Goal: Book appointment/travel/reservation

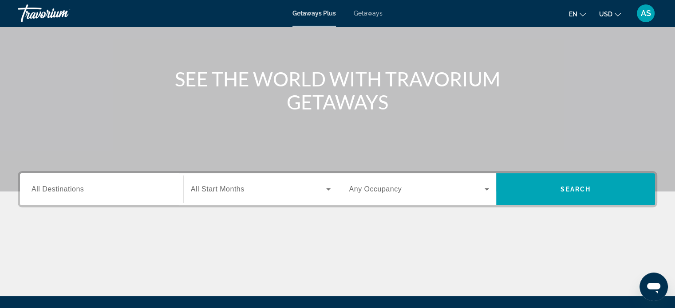
scroll to position [75, 0]
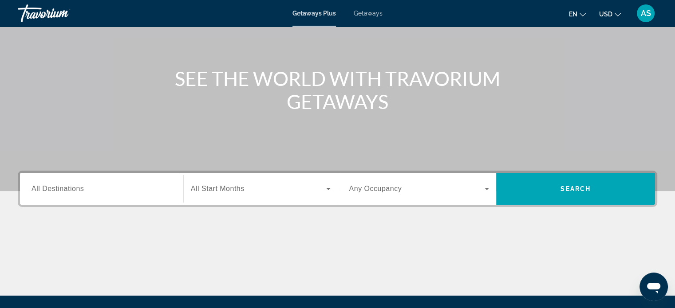
click at [365, 12] on span "Getaways" at bounding box center [368, 13] width 29 height 7
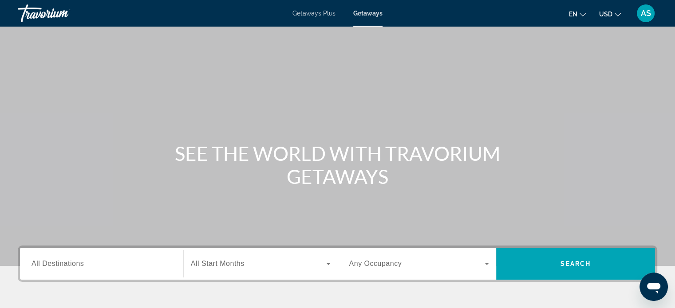
click at [50, 265] on span "All Destinations" at bounding box center [58, 264] width 52 height 8
click at [50, 265] on input "Destination All Destinations" at bounding box center [102, 264] width 140 height 11
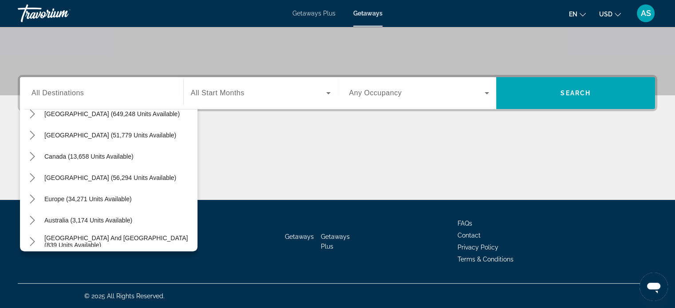
scroll to position [52, 0]
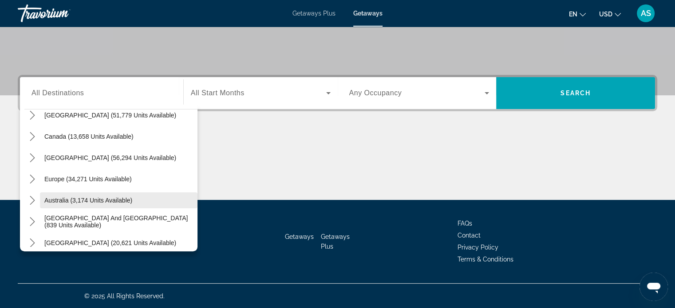
click at [101, 201] on span "Australia (3,174 units available)" at bounding box center [88, 200] width 88 height 7
type input "**********"
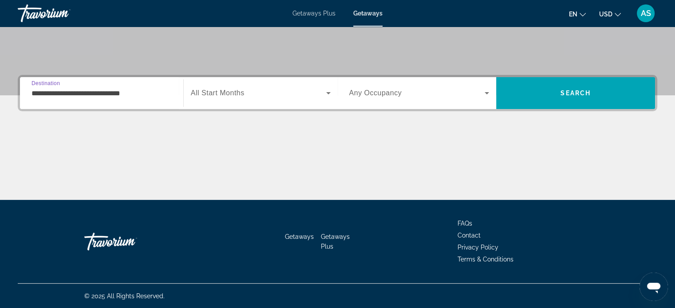
click at [38, 92] on input "**********" at bounding box center [102, 93] width 140 height 11
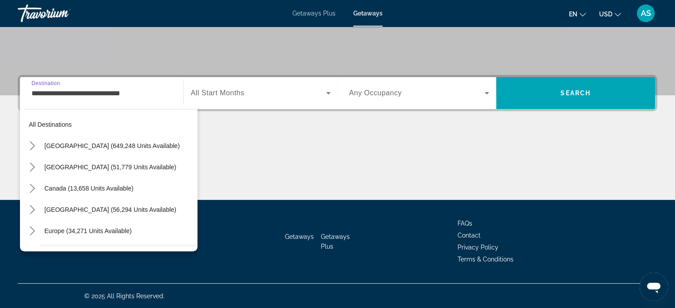
scroll to position [74, 0]
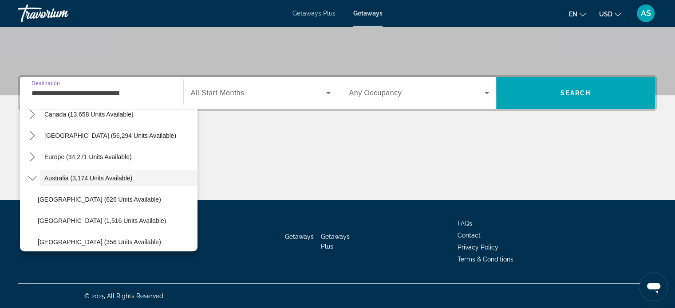
click at [251, 138] on div "Main content" at bounding box center [338, 167] width 640 height 67
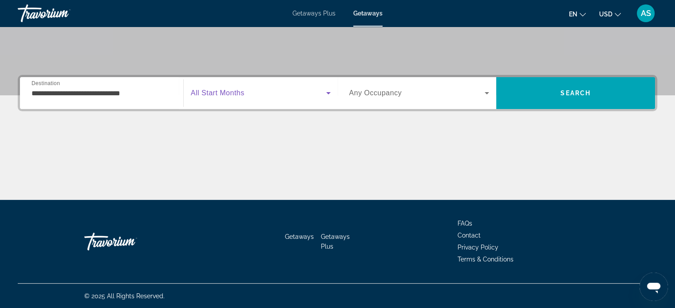
click at [327, 91] on icon "Search widget" at bounding box center [328, 93] width 11 height 11
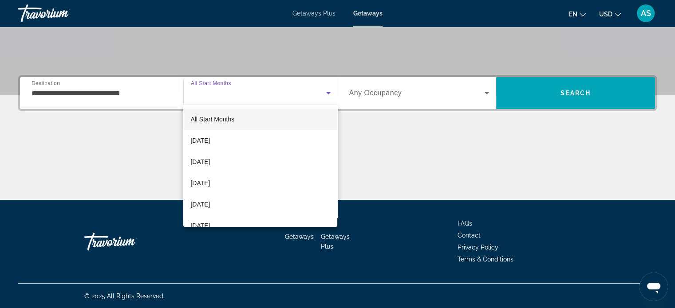
scroll to position [18, 0]
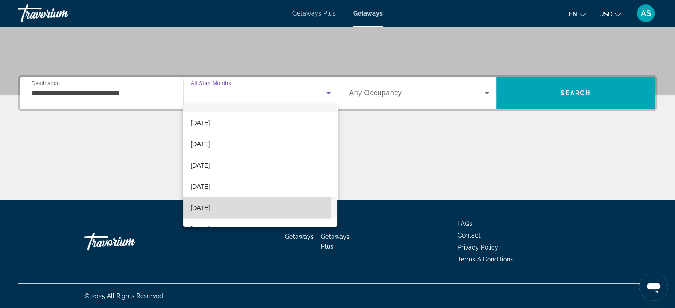
click at [207, 207] on span "[DATE]" at bounding box center [200, 208] width 20 height 11
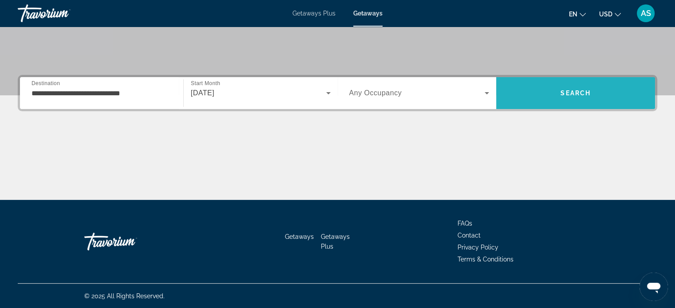
click at [570, 93] on span "Search" at bounding box center [576, 93] width 30 height 7
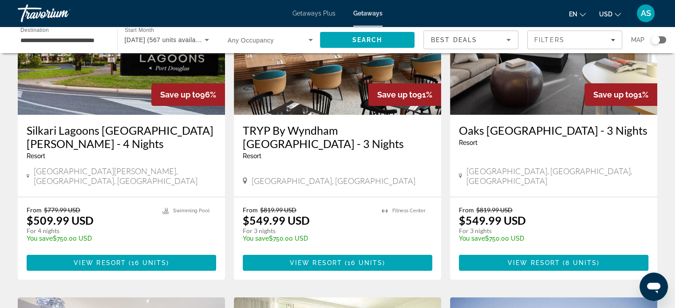
scroll to position [117, 0]
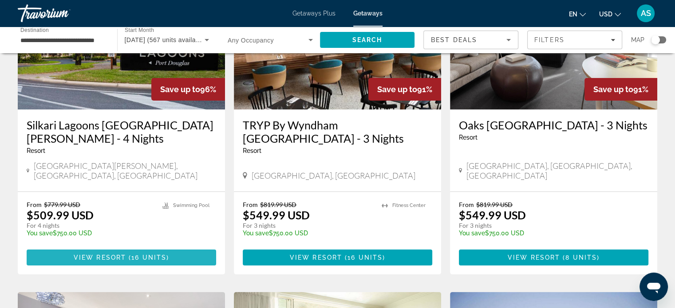
click at [95, 254] on span "View Resort" at bounding box center [100, 257] width 52 height 7
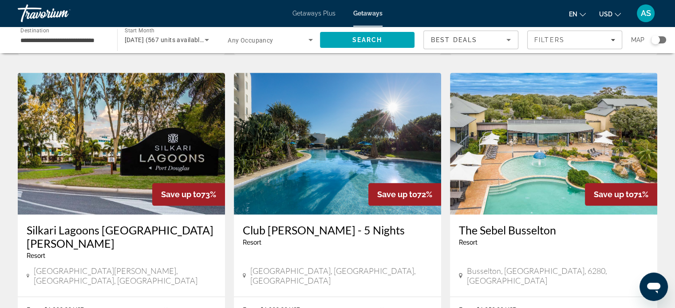
scroll to position [1010, 0]
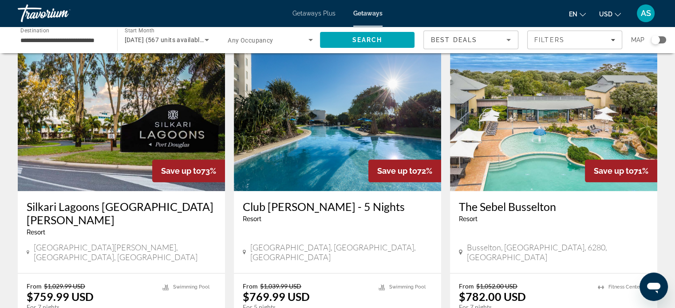
click at [616, 12] on icon "Change currency" at bounding box center [618, 15] width 6 height 6
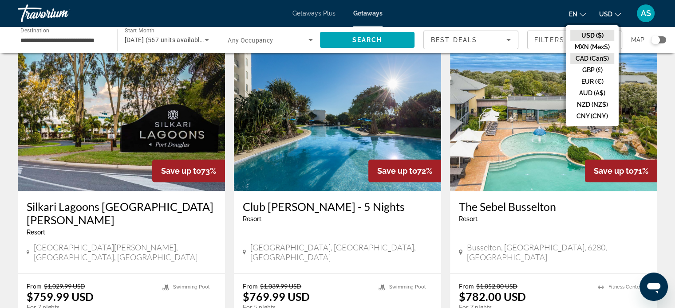
click at [588, 60] on button "CAD (Can$)" at bounding box center [592, 59] width 44 height 12
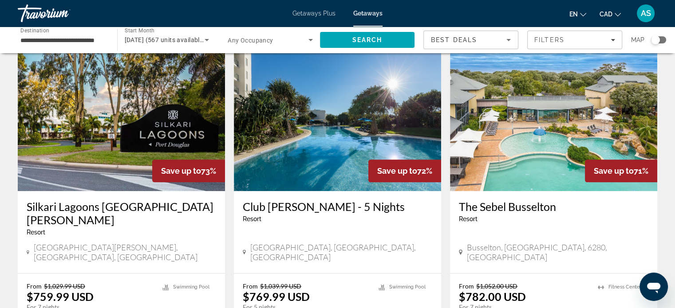
click at [316, 12] on span "Getaways Plus" at bounding box center [314, 13] width 43 height 7
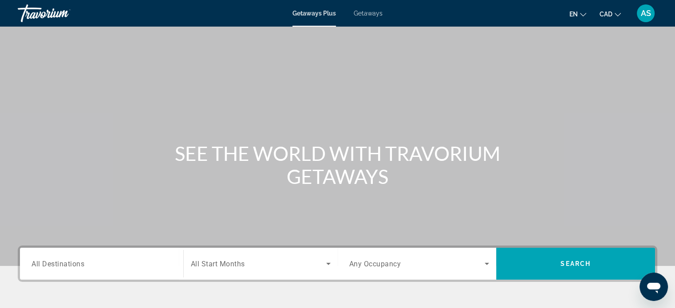
click at [316, 12] on span "Getaways Plus" at bounding box center [314, 13] width 43 height 7
click at [51, 262] on span "All Destinations" at bounding box center [58, 264] width 53 height 8
click at [51, 262] on input "Destination All Destinations" at bounding box center [102, 264] width 140 height 11
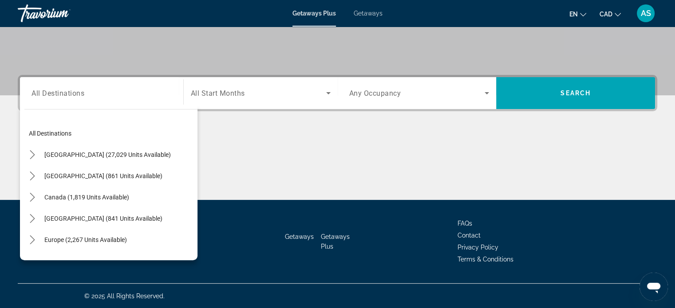
scroll to position [8, 0]
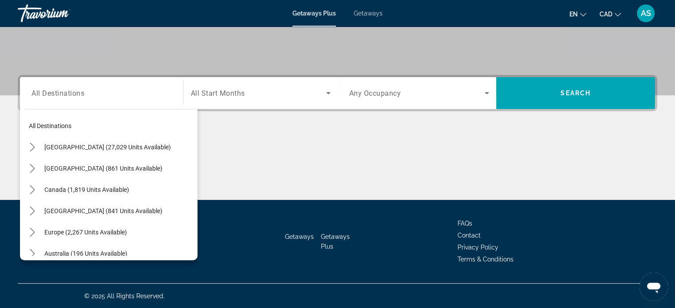
drag, startPoint x: 194, startPoint y: 174, endPoint x: 56, endPoint y: 253, distance: 158.9
click at [56, 253] on span "Australia (196 units available)" at bounding box center [85, 253] width 83 height 7
type input "**********"
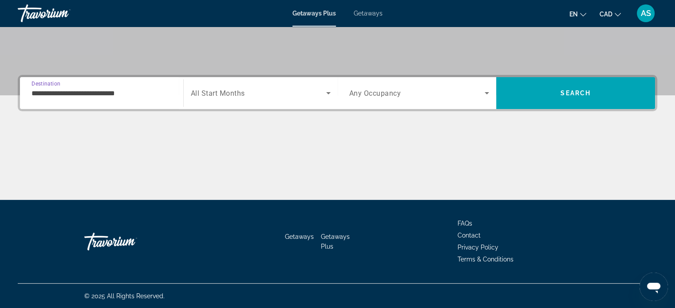
click at [326, 94] on icon "Search widget" at bounding box center [328, 93] width 11 height 11
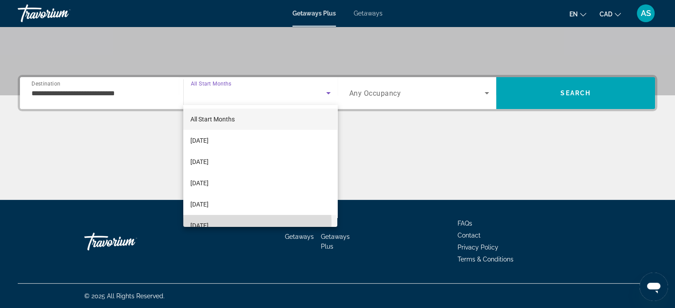
click at [209, 223] on span "[DATE]" at bounding box center [199, 226] width 18 height 11
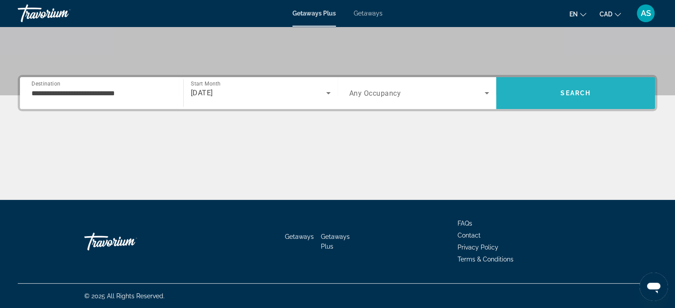
click at [558, 95] on span "Search" at bounding box center [575, 93] width 159 height 21
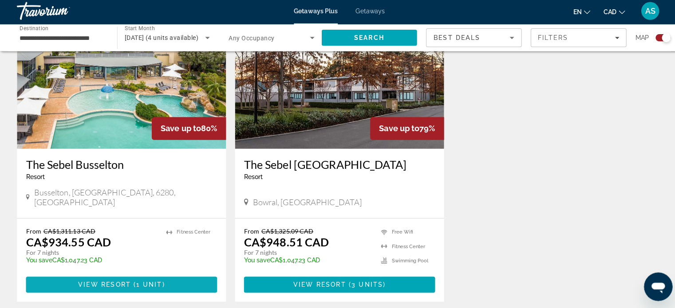
scroll to position [352, 0]
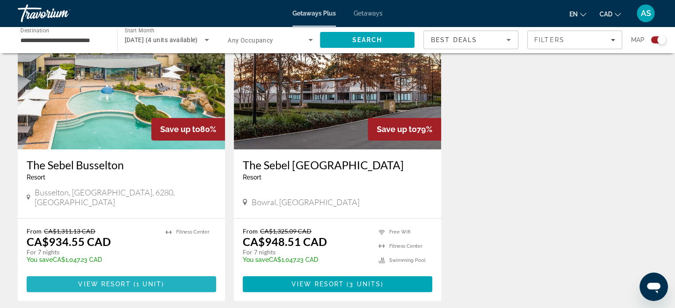
click at [112, 281] on span "View Resort" at bounding box center [104, 284] width 52 height 7
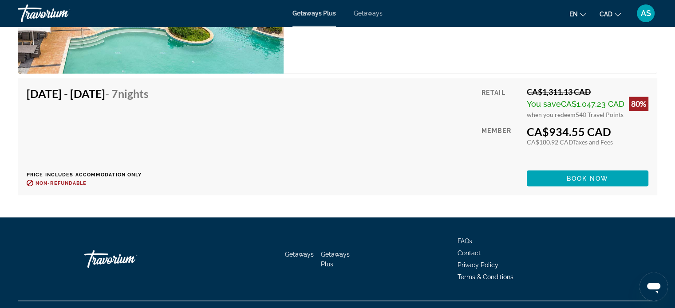
scroll to position [1515, 0]
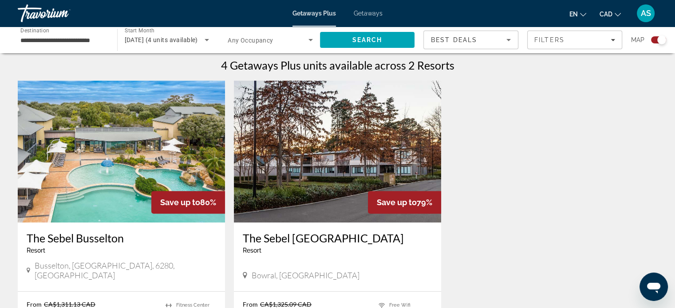
scroll to position [280, 0]
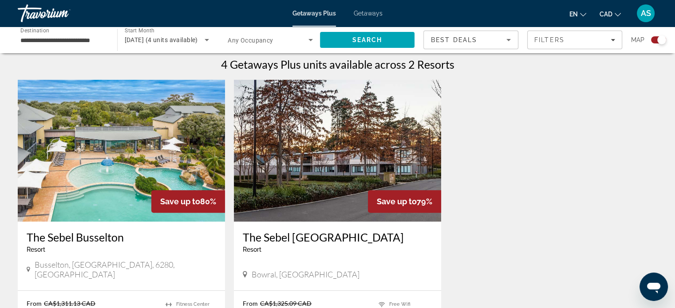
click at [302, 158] on img "Main content" at bounding box center [337, 151] width 207 height 142
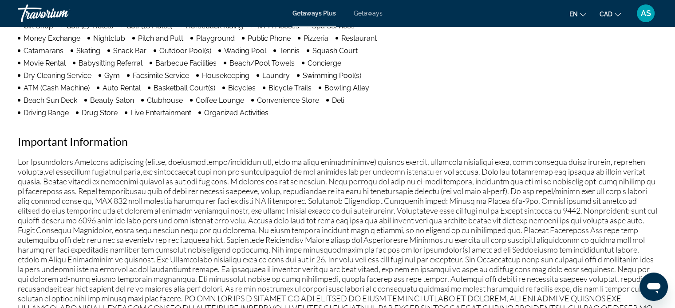
scroll to position [736, 0]
